Goal: Information Seeking & Learning: Learn about a topic

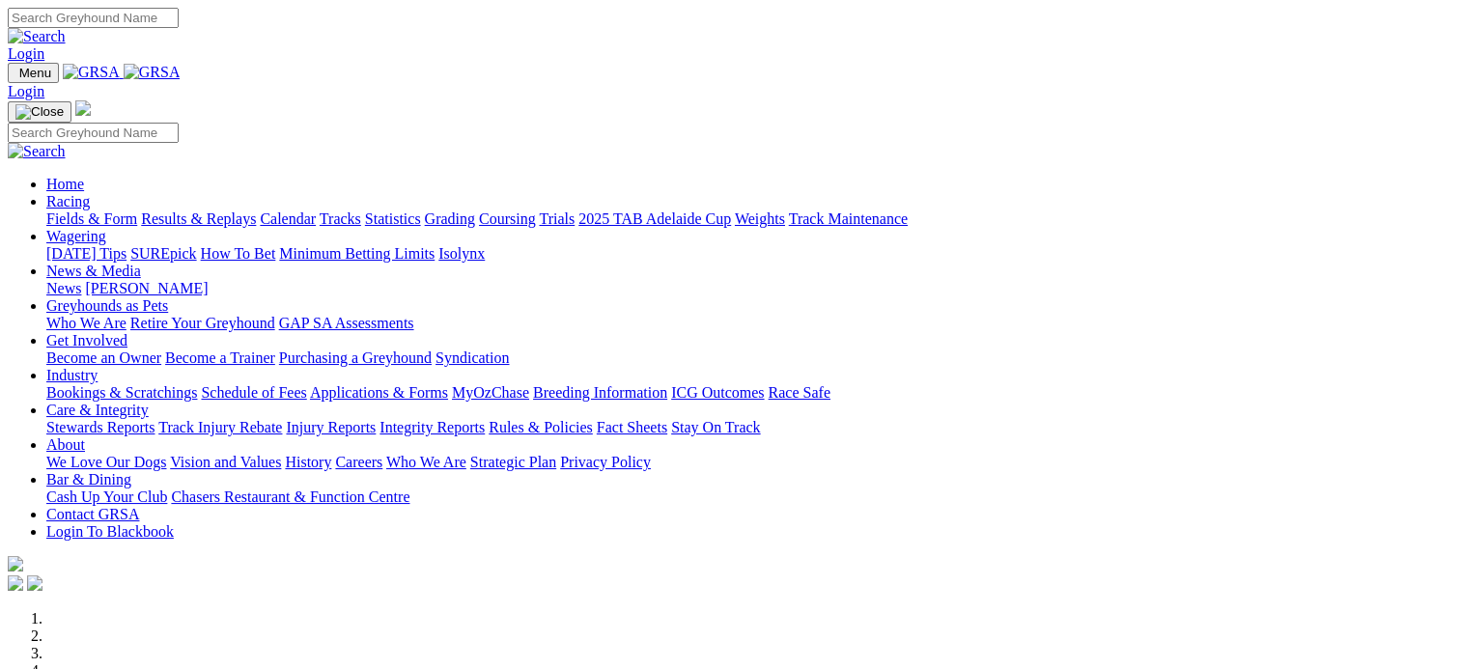
click at [256, 211] on link "Results & Replays" at bounding box center [198, 219] width 115 height 16
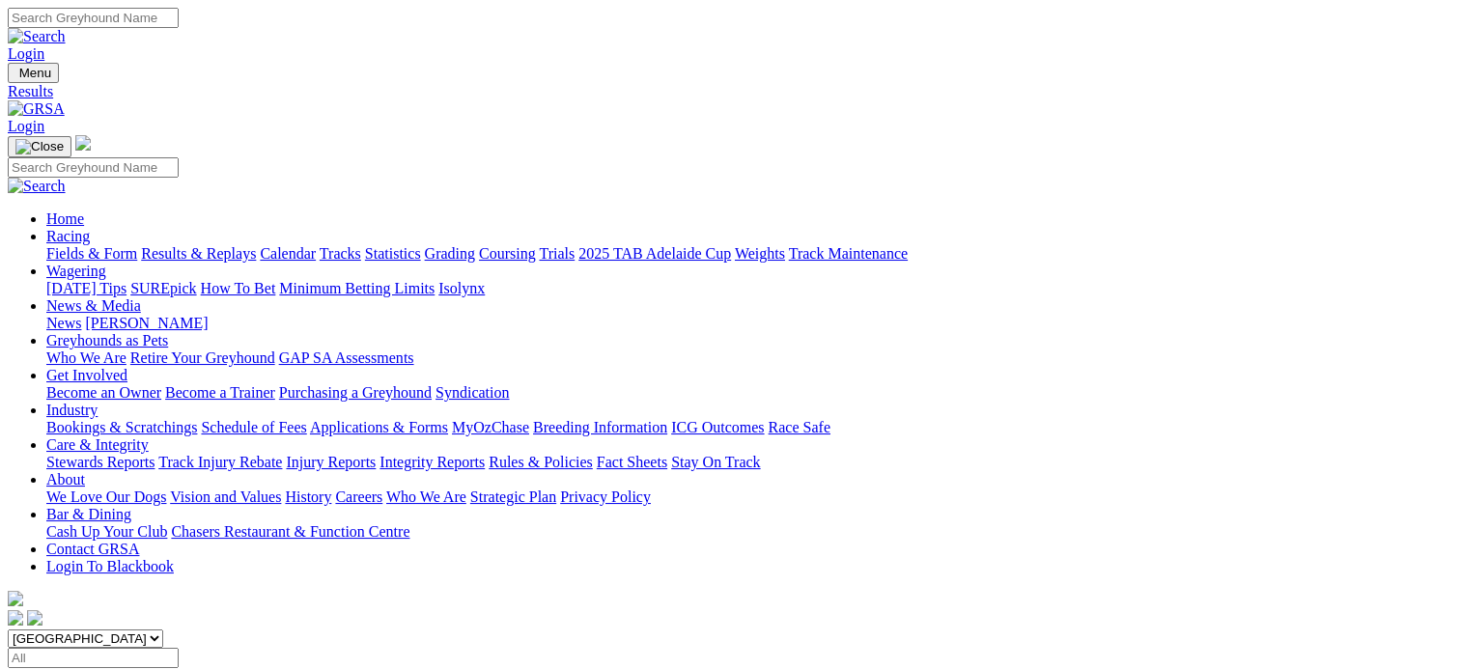
scroll to position [70, 0]
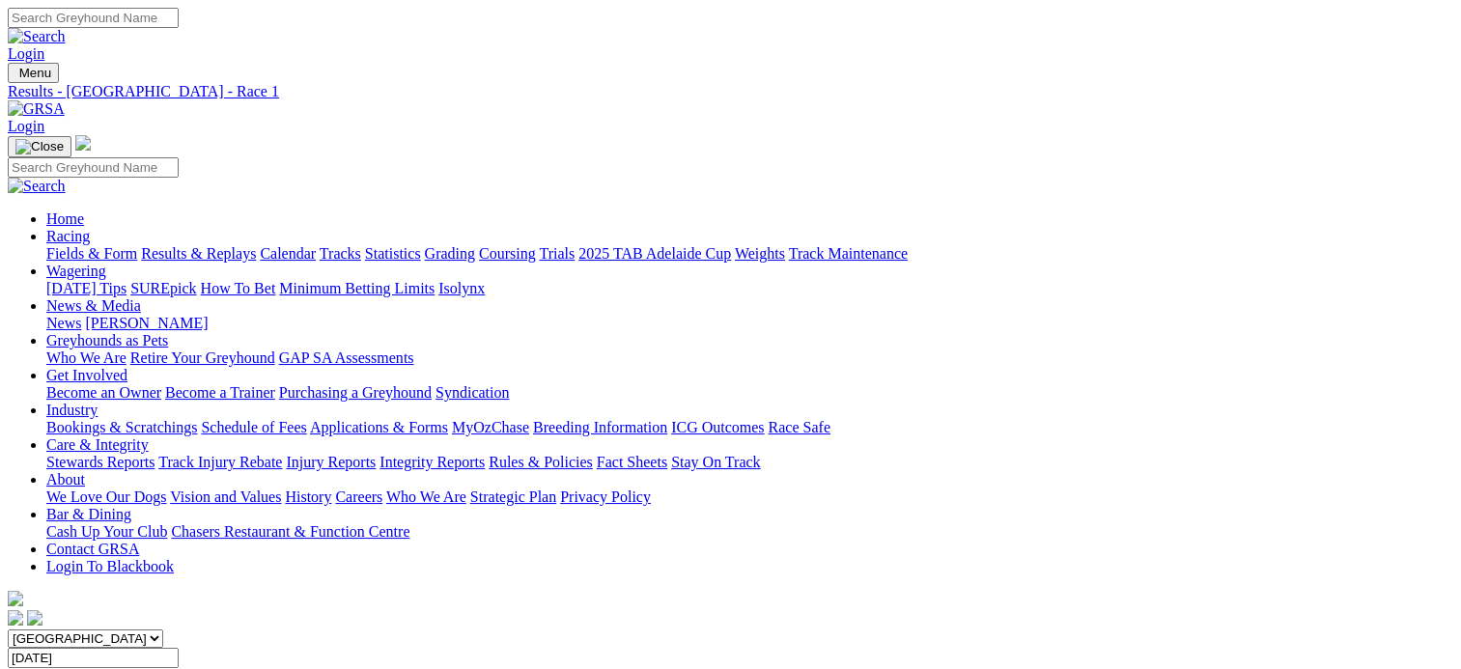
click at [141, 668] on span "10 races" at bounding box center [115, 676] width 51 height 16
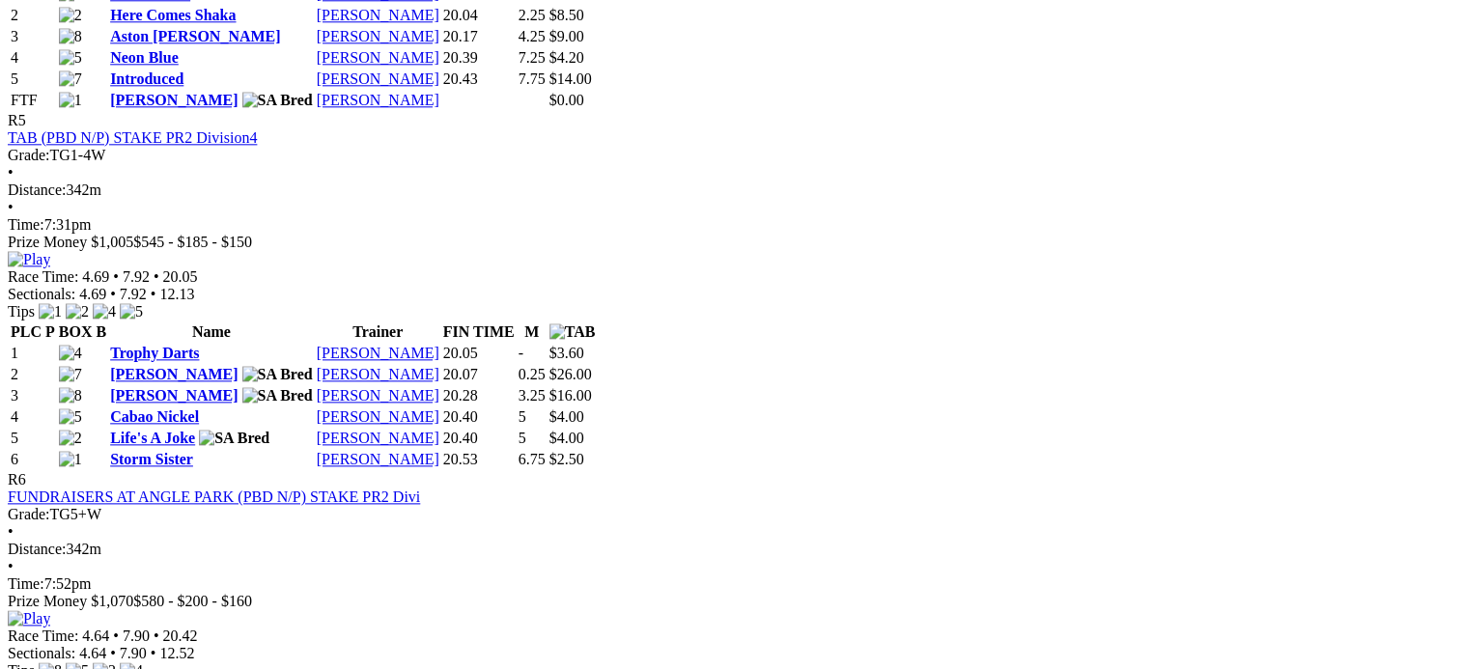
scroll to position [2274, 0]
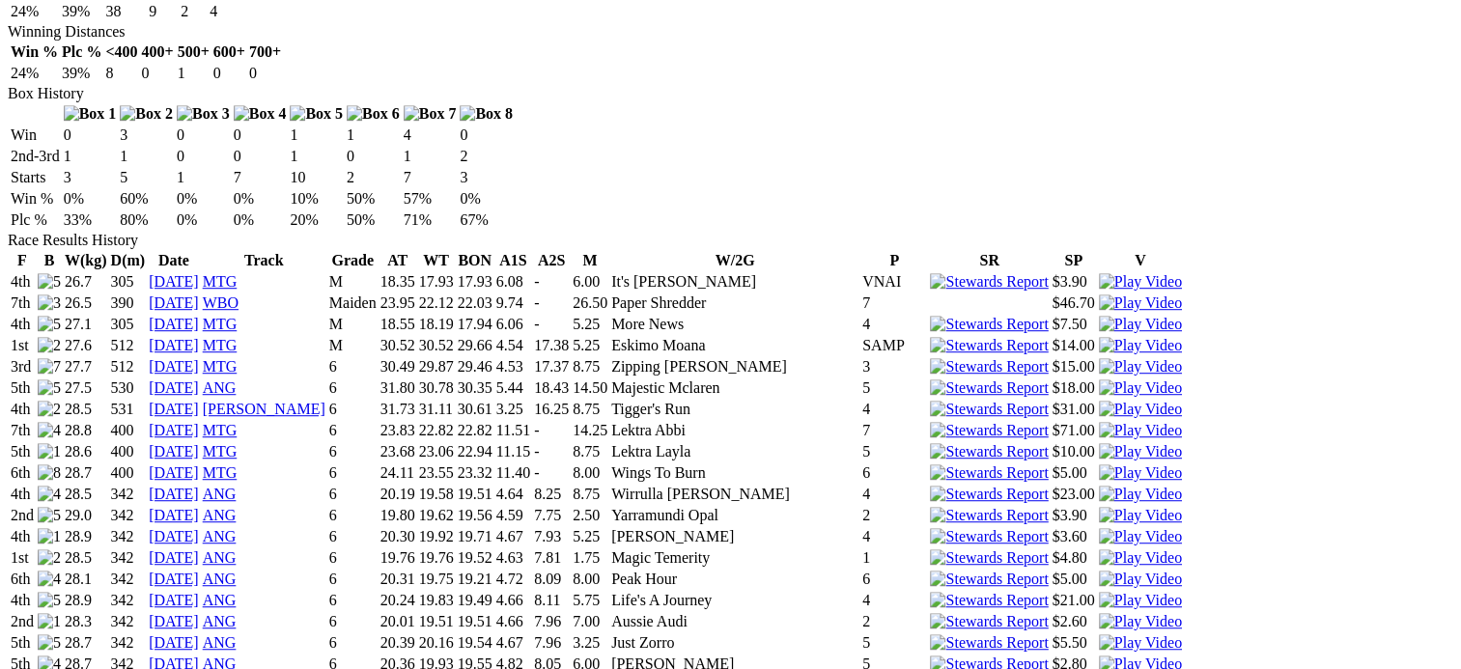
scroll to position [1166, 0]
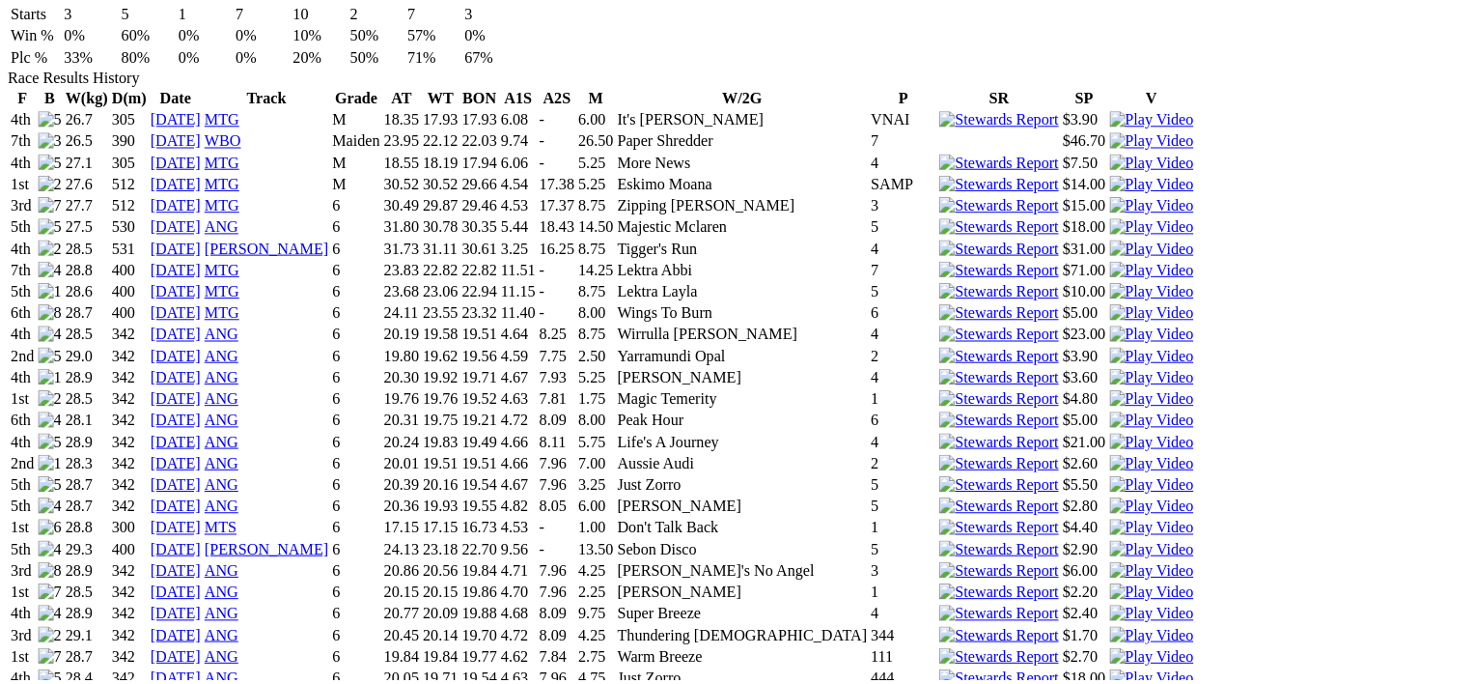
scroll to position [1348, 0]
